Goal: Information Seeking & Learning: Find specific fact

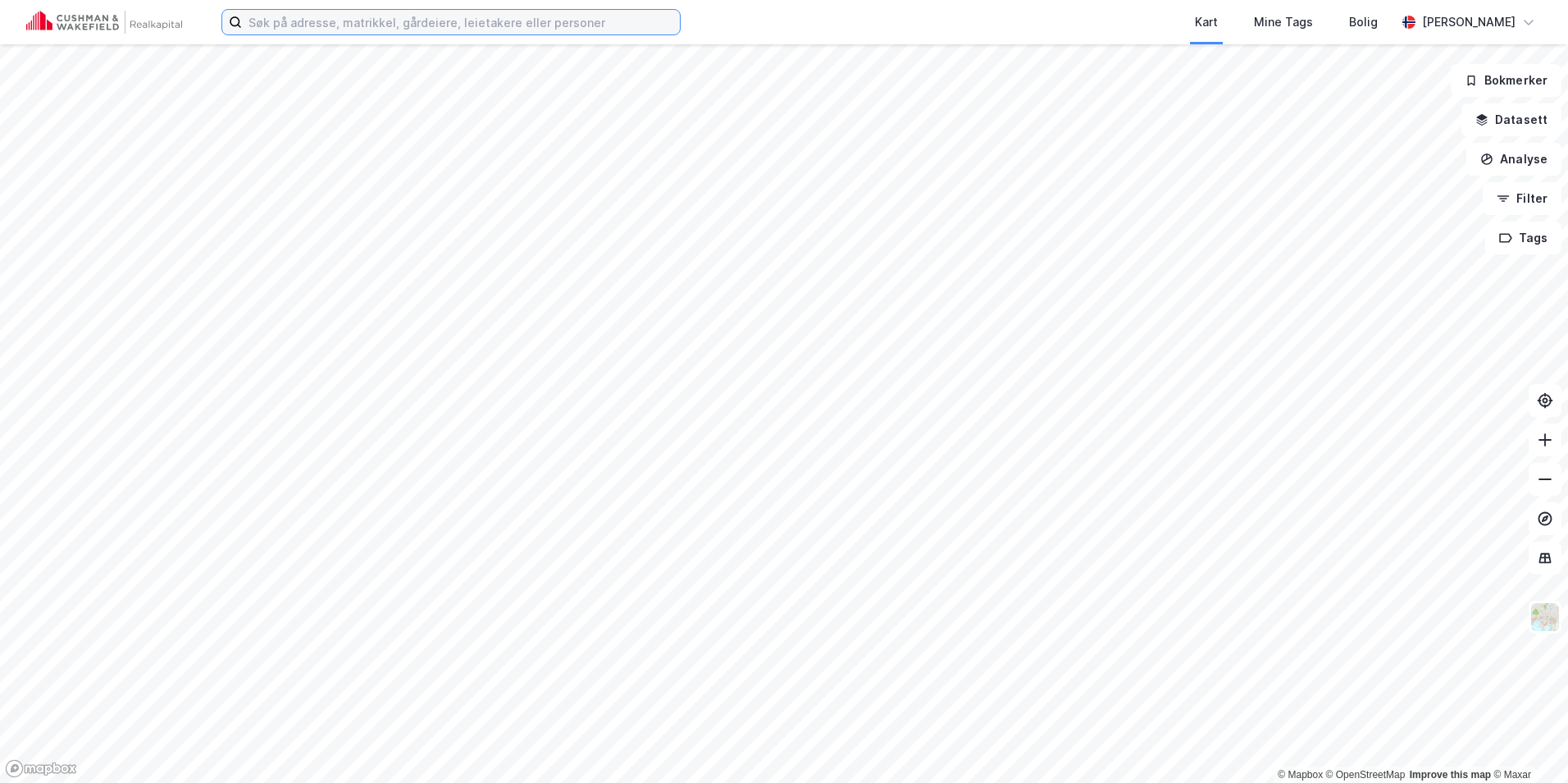
drag, startPoint x: 256, startPoint y: 31, endPoint x: 275, endPoint y: 24, distance: 20.2
click at [256, 31] on input at bounding box center [461, 22] width 438 height 24
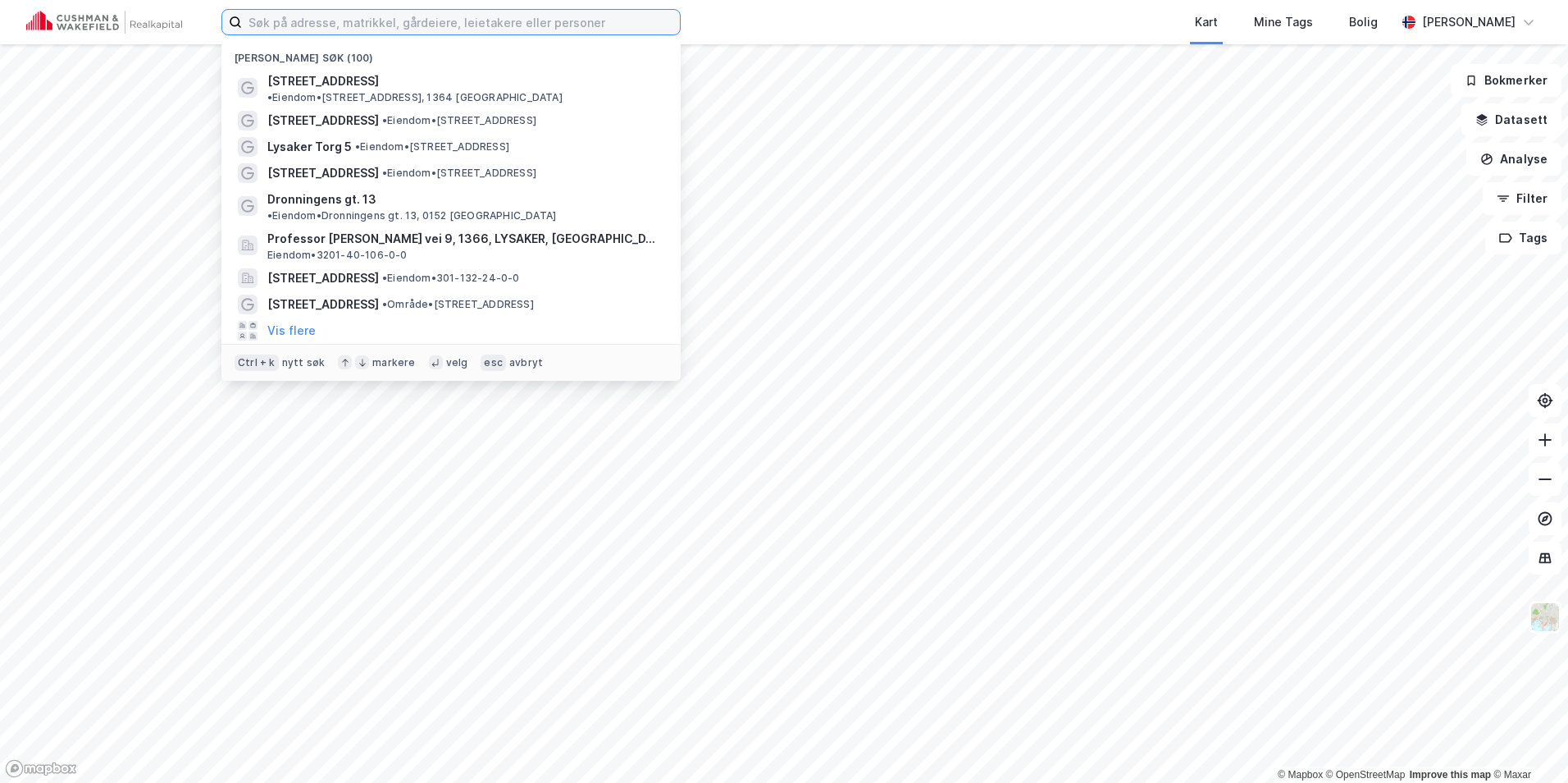
paste input "[PERSON_NAME][STREET_ADDRESS]"
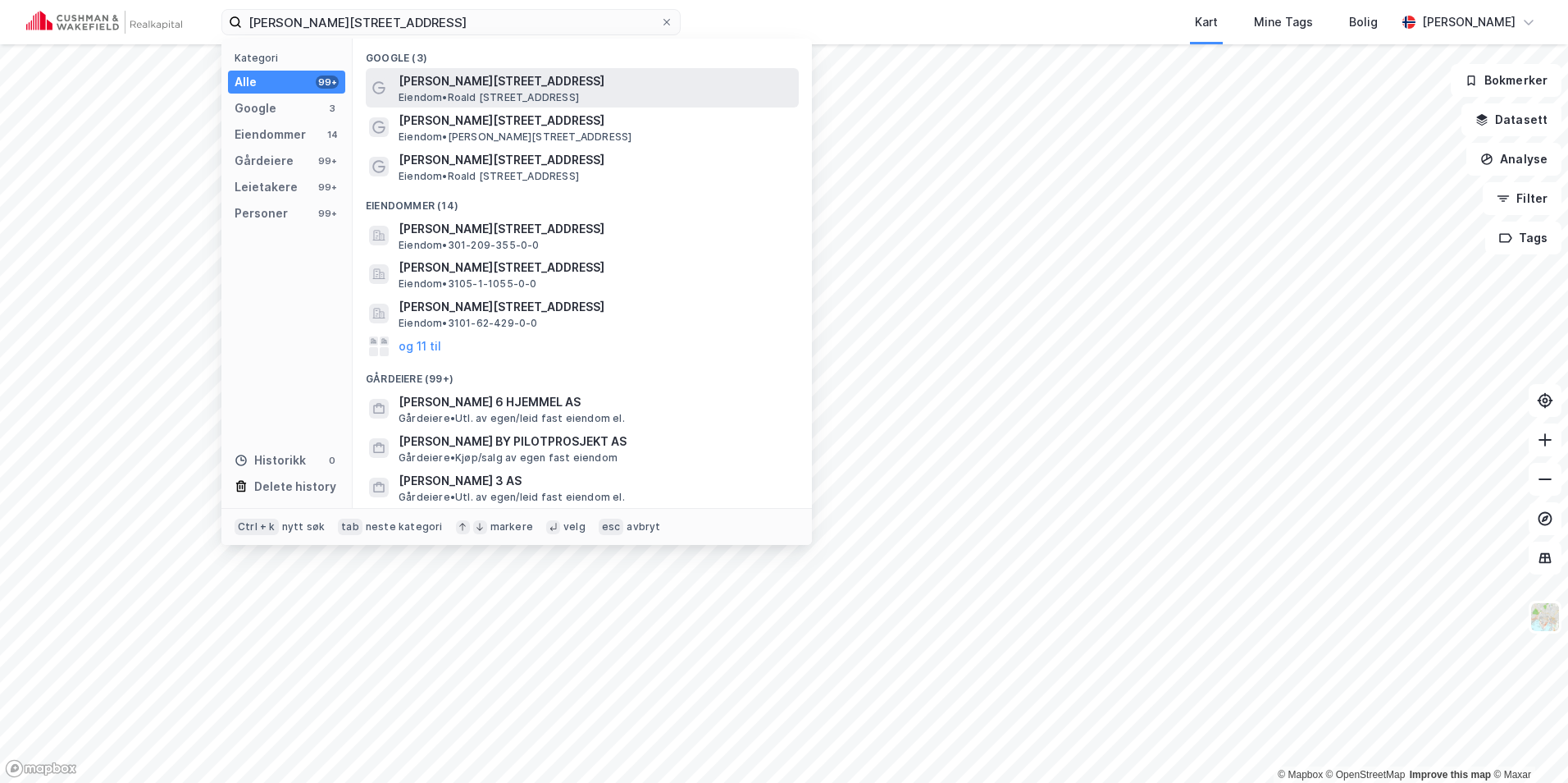
click at [499, 90] on span "[PERSON_NAME][STREET_ADDRESS]" at bounding box center [595, 81] width 394 height 20
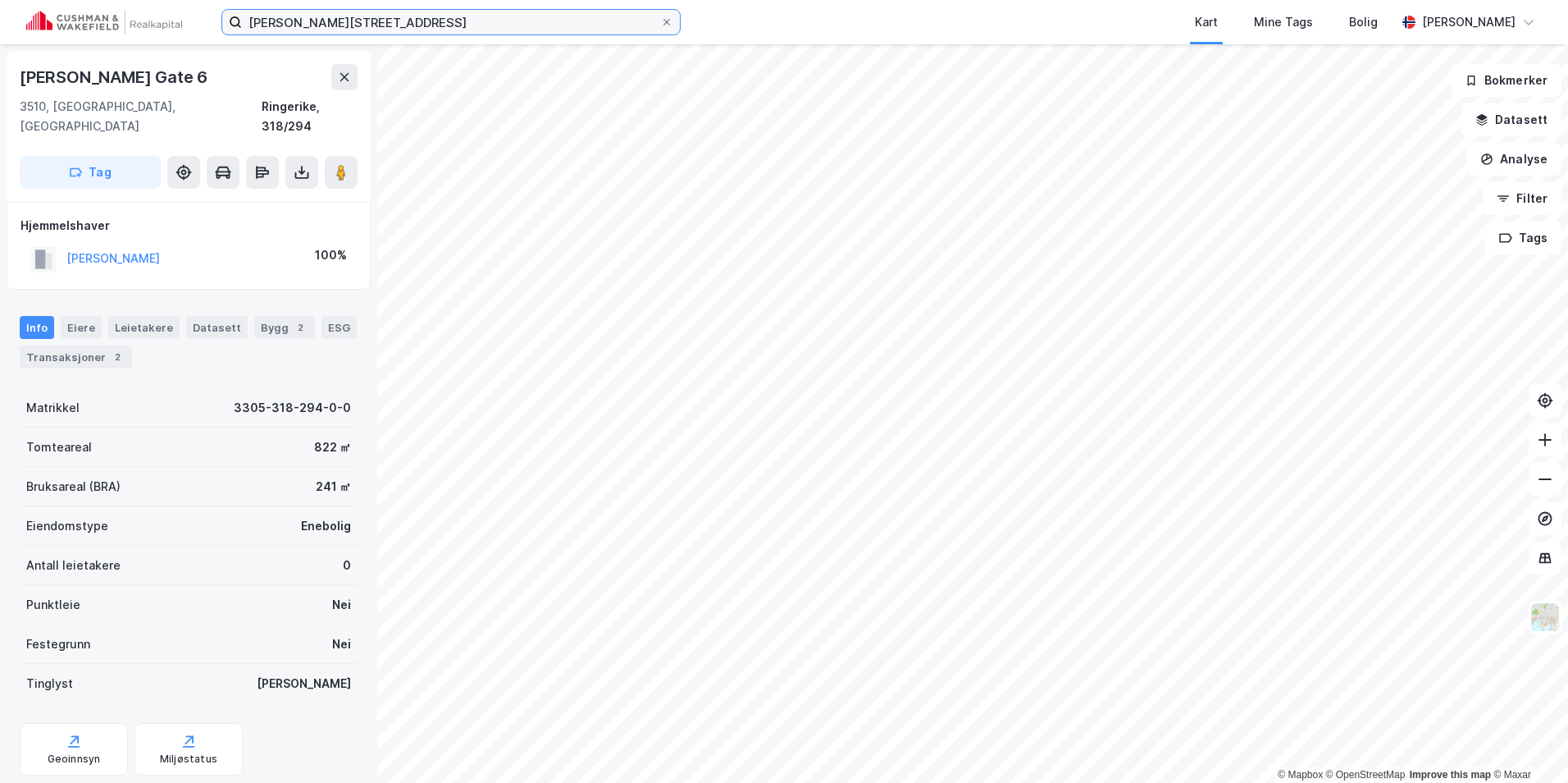
click at [442, 16] on input "[PERSON_NAME][STREET_ADDRESS]" at bounding box center [451, 22] width 418 height 24
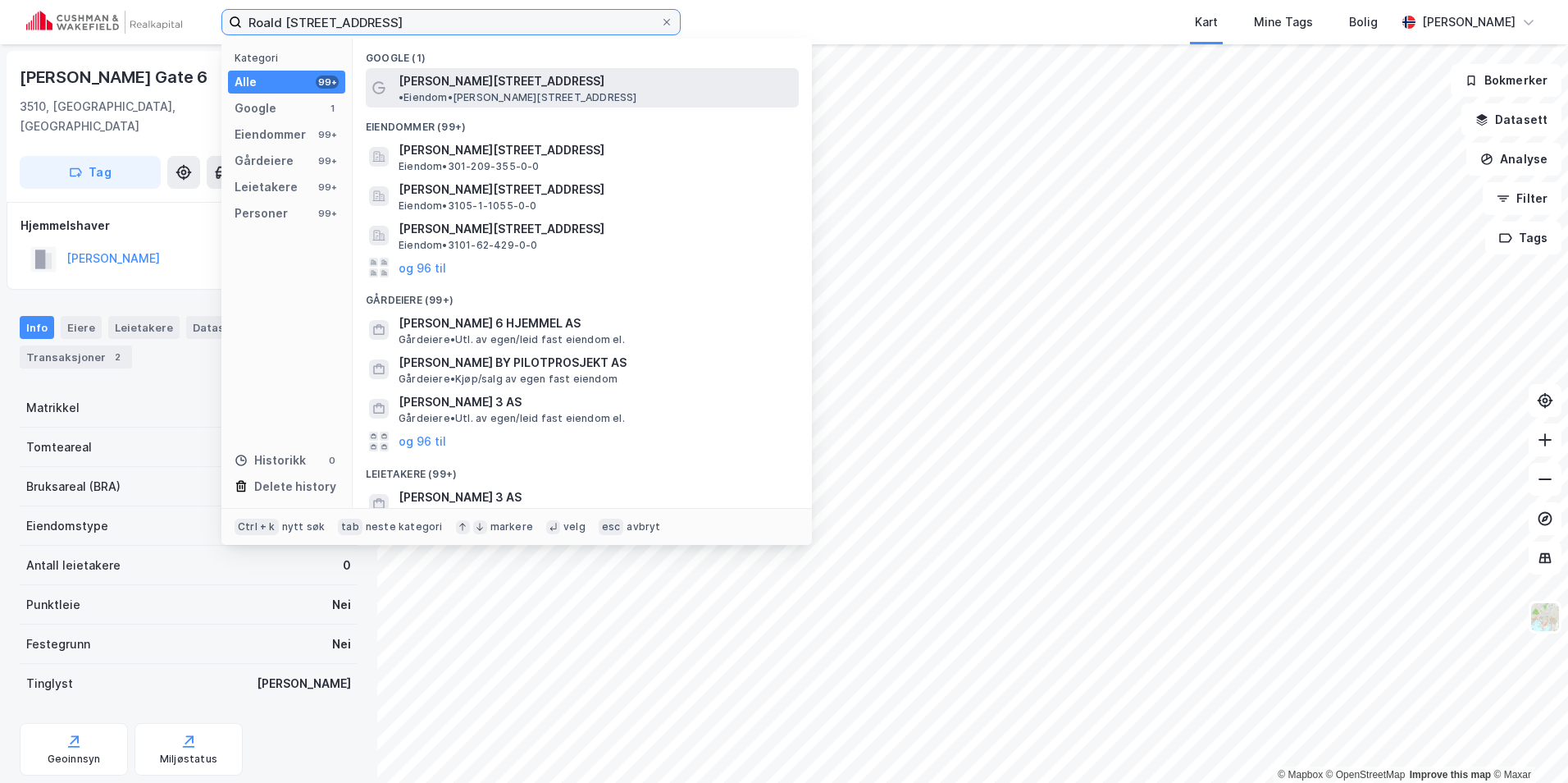
type input "Roald [STREET_ADDRESS]"
click at [610, 70] on div "[PERSON_NAME][STREET_ADDRESS] • Eiendom • [PERSON_NAME][STREET_ADDRESS]" at bounding box center [582, 87] width 433 height 39
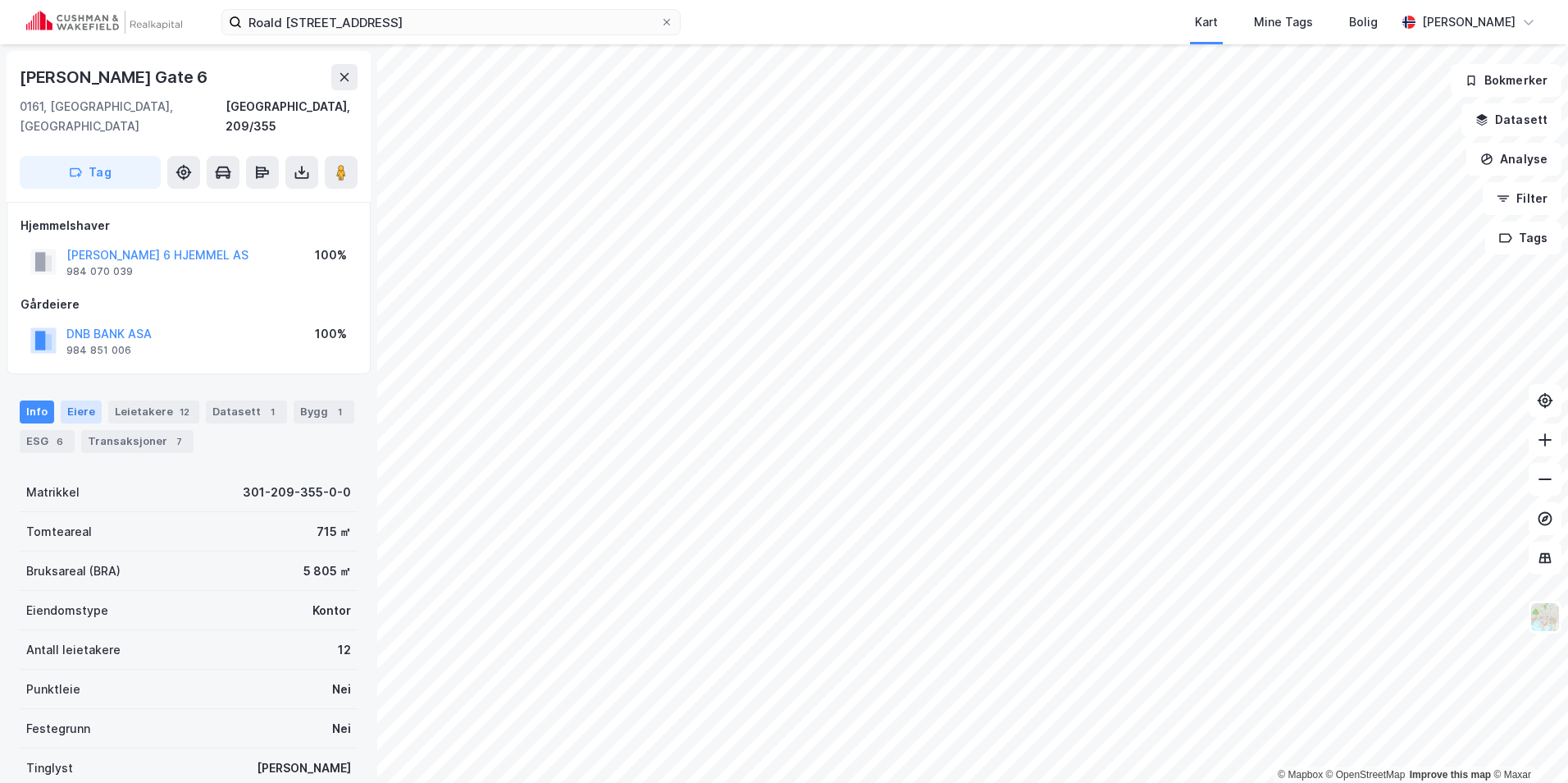
click at [84, 400] on div "Eiere" at bounding box center [81, 412] width 41 height 23
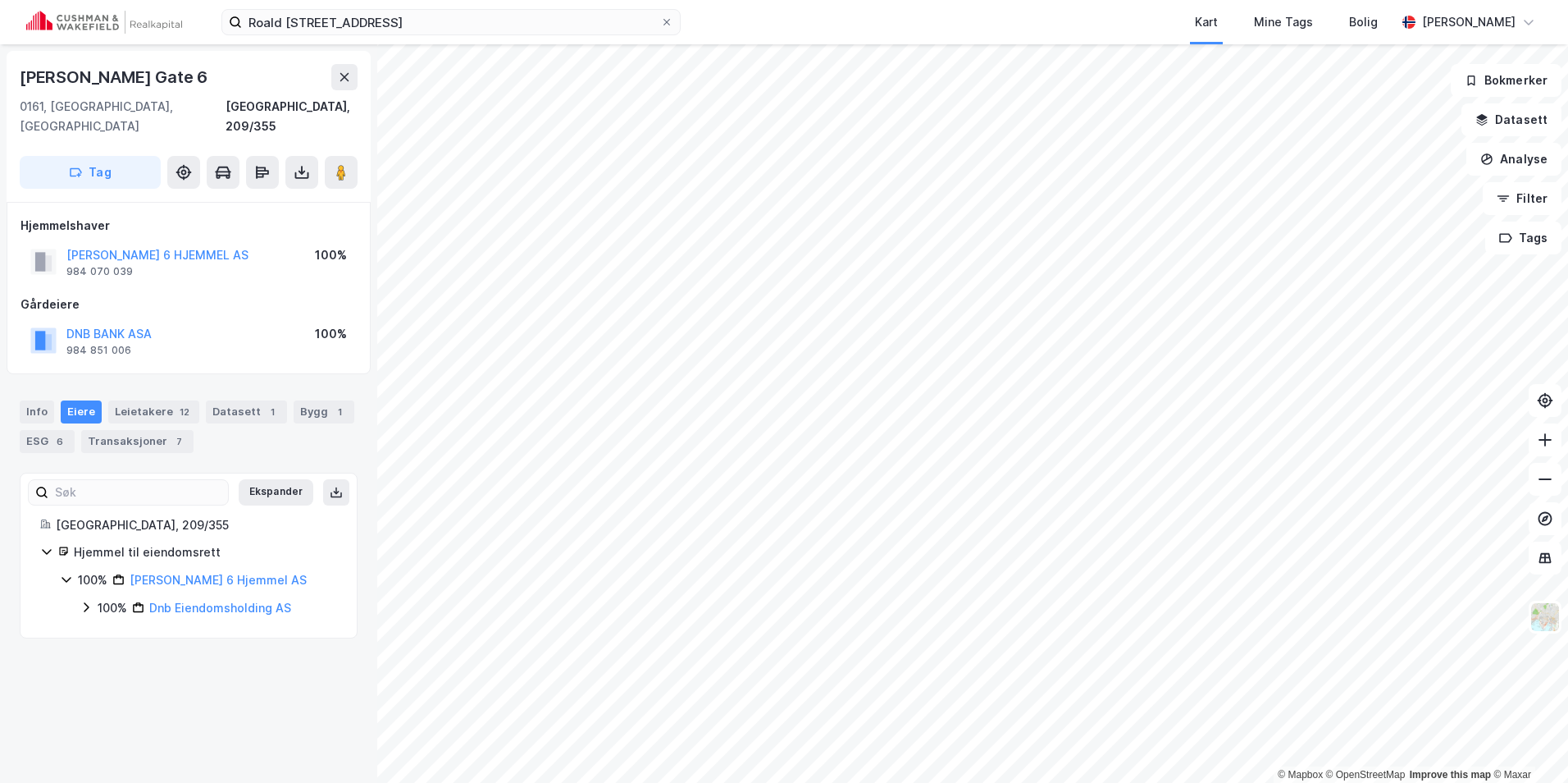
click at [70, 573] on icon at bounding box center [66, 579] width 13 height 13
click at [187, 573] on link "[PERSON_NAME] 6 Hjemmel AS" at bounding box center [218, 580] width 177 height 14
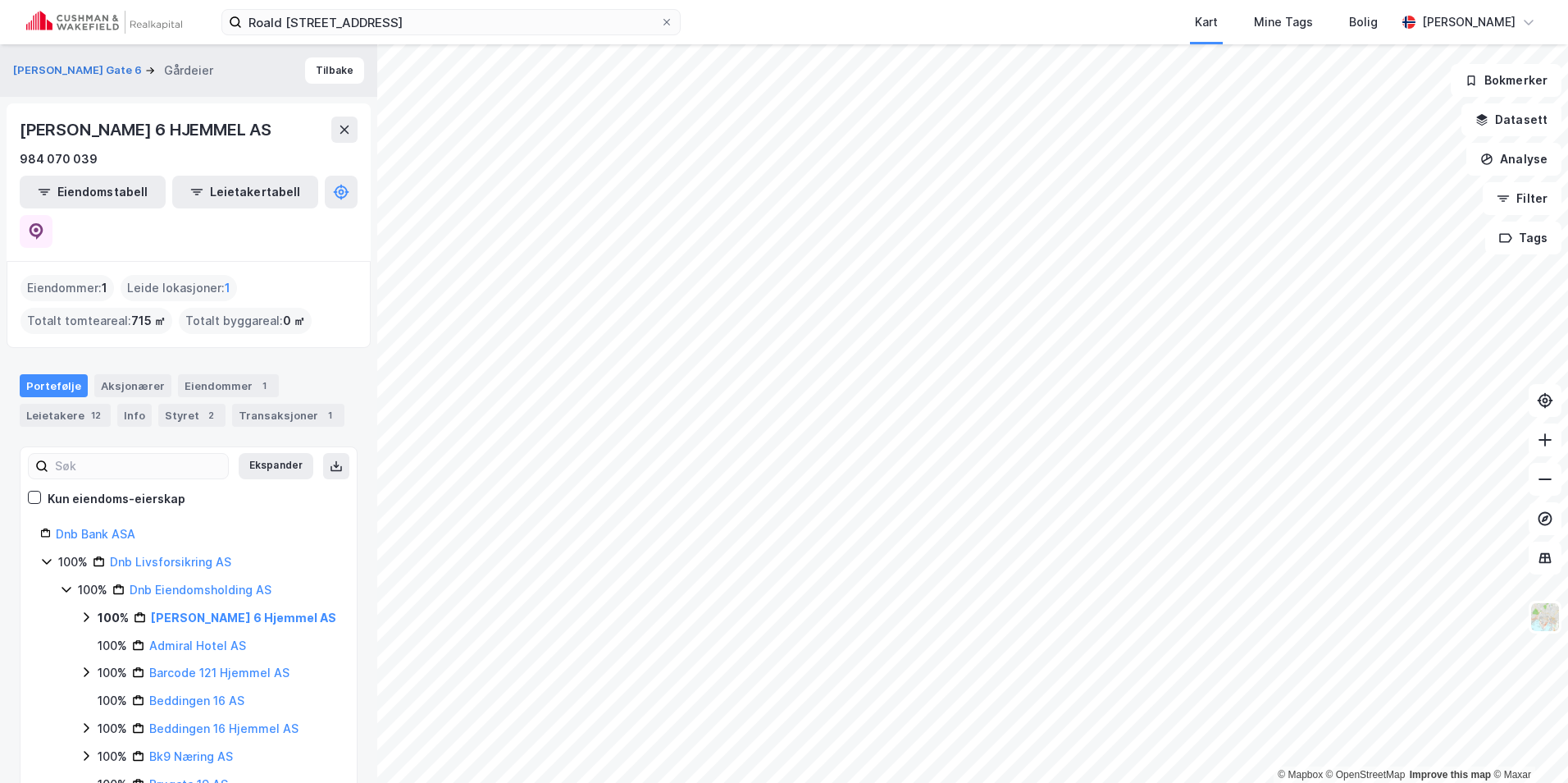
drag, startPoint x: 3, startPoint y: 139, endPoint x: 22, endPoint y: 128, distance: 22.0
click at [22, 128] on div "[PERSON_NAME] 6 HJEMMEL AS" at bounding box center [147, 130] width 255 height 26
copy div "[PERSON_NAME] 6 HJEMMEL AS"
